Goal: Check status: Check status

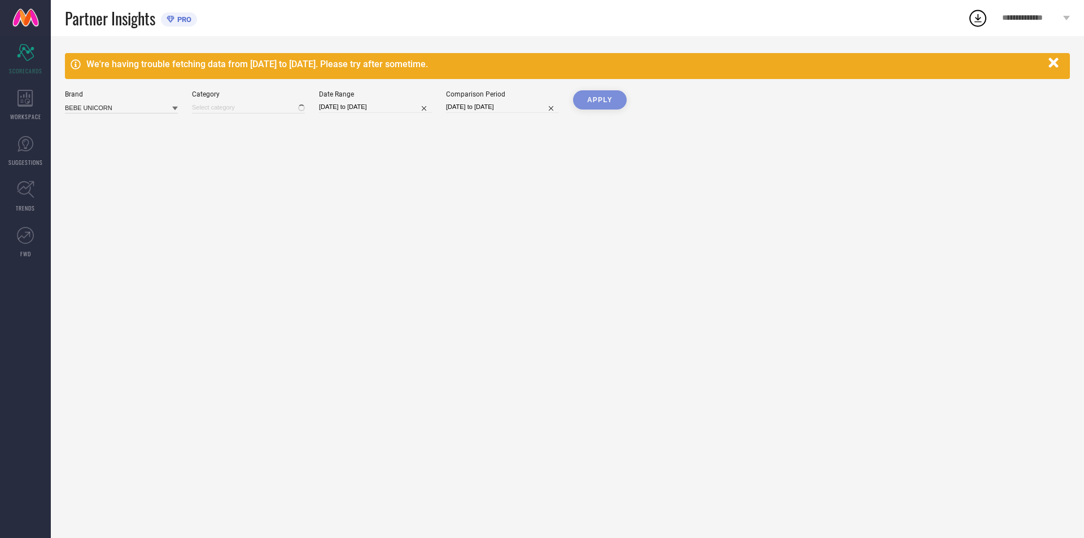
type input "All"
select select "6"
select select "2025"
select select "7"
select select "2025"
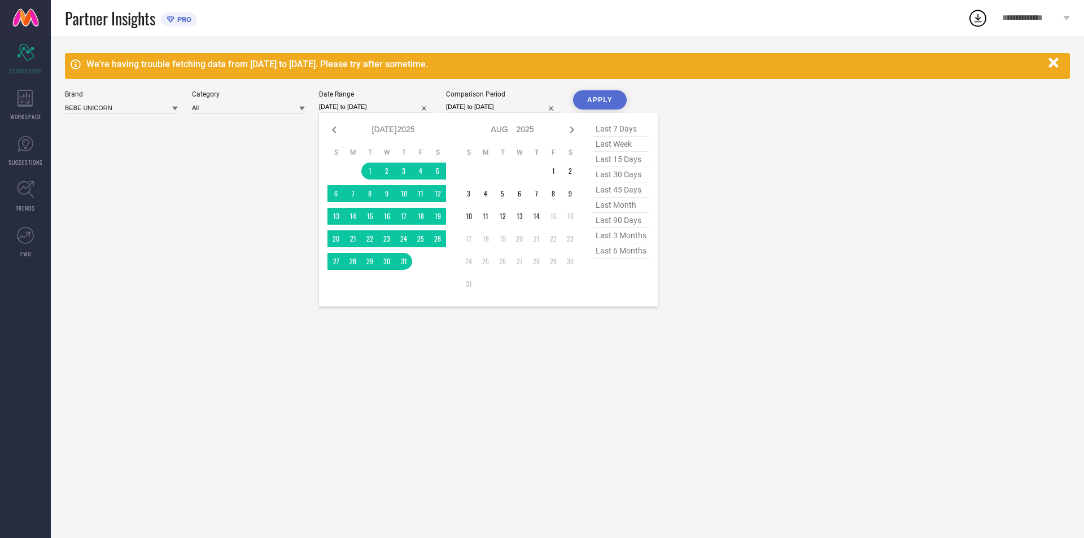
drag, startPoint x: 381, startPoint y: 101, endPoint x: 378, endPoint y: 107, distance: 6.1
click at [380, 101] on input "[DATE] to [DATE]" at bounding box center [375, 107] width 113 height 12
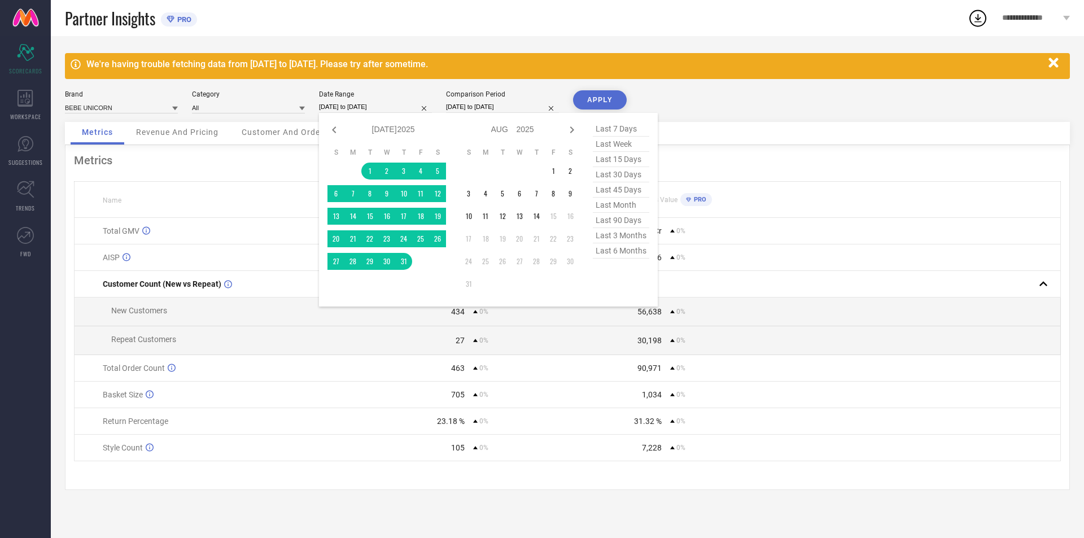
click at [644, 93] on div "Brand BEBE UNICORN Category All Date Range [DATE] to [DATE] Jan Feb Mar Apr May…" at bounding box center [567, 106] width 1005 height 32
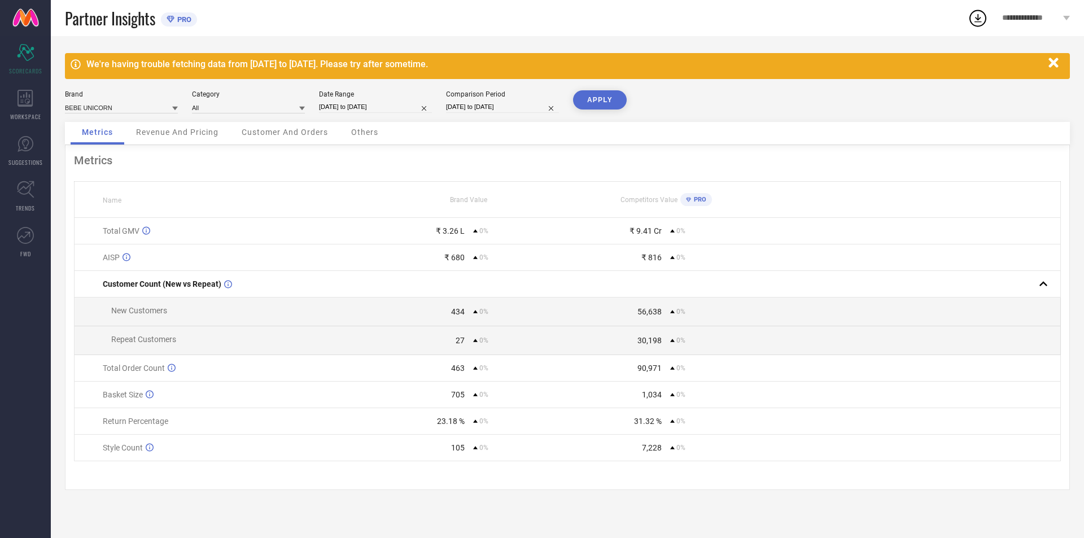
click at [596, 101] on button "APPLY" at bounding box center [600, 99] width 54 height 19
select select "6"
select select "2025"
select select "7"
select select "2025"
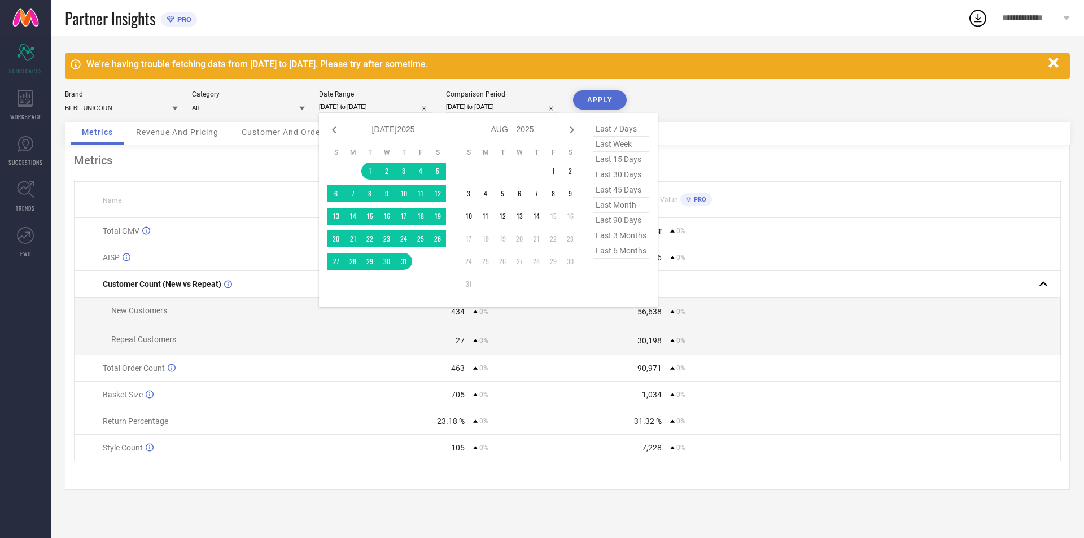
drag, startPoint x: 386, startPoint y: 110, endPoint x: 388, endPoint y: 104, distance: 5.9
click at [387, 110] on input "[DATE] to [DATE]" at bounding box center [375, 107] width 113 height 12
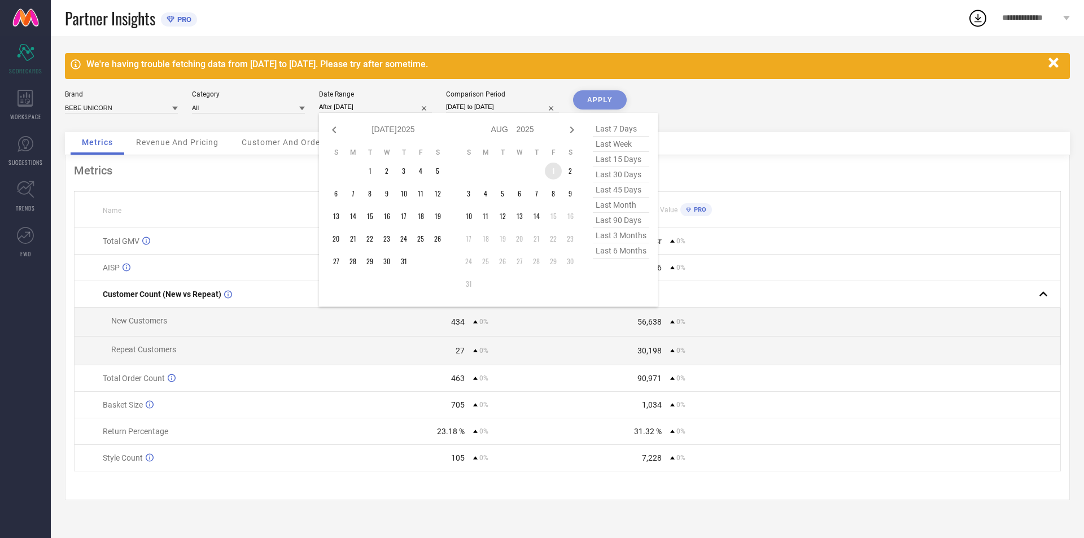
click at [550, 169] on td "1" at bounding box center [553, 171] width 17 height 17
type input "[DATE] to [DATE]"
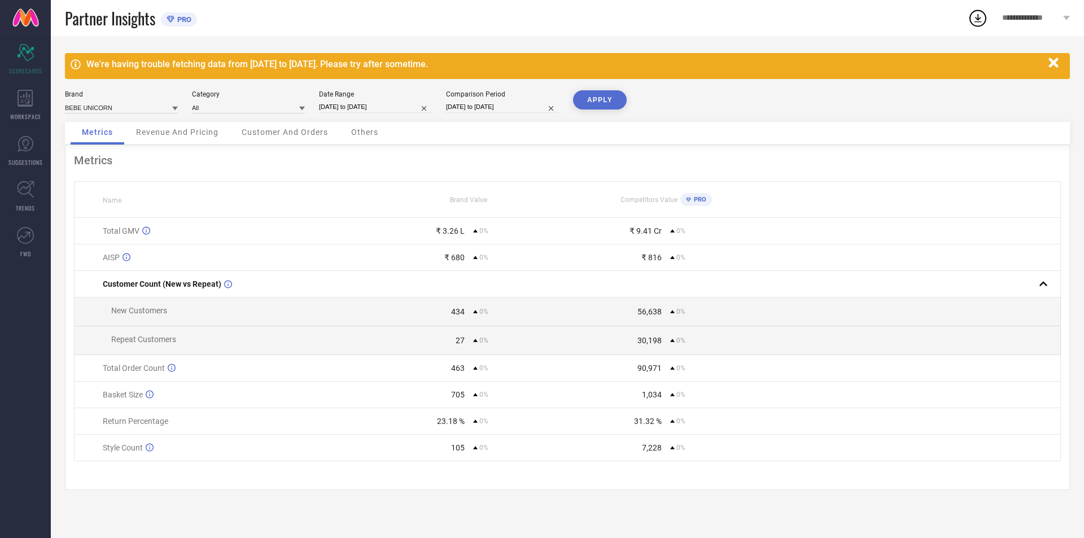
click at [615, 97] on button "APPLY" at bounding box center [600, 99] width 54 height 19
click at [390, 101] on input "[DATE] to [DATE]" at bounding box center [375, 107] width 113 height 12
select select "7"
select select "2025"
select select "8"
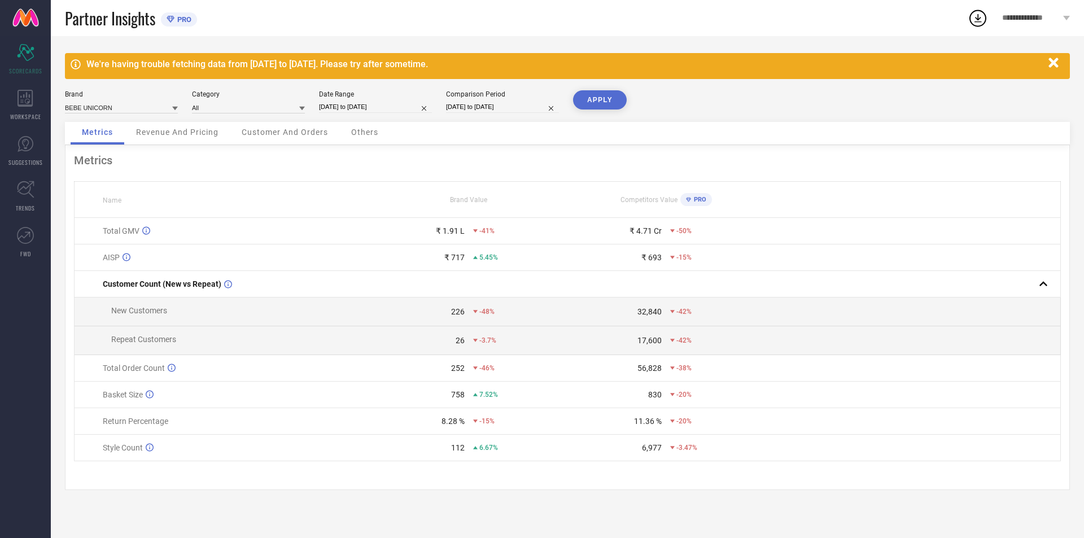
select select "2025"
click at [721, 93] on div "Brand BEBE UNICORN Category All Date Range [DATE] to [DATE] Comparison Period […" at bounding box center [567, 106] width 1005 height 32
